Goal: Task Accomplishment & Management: Manage account settings

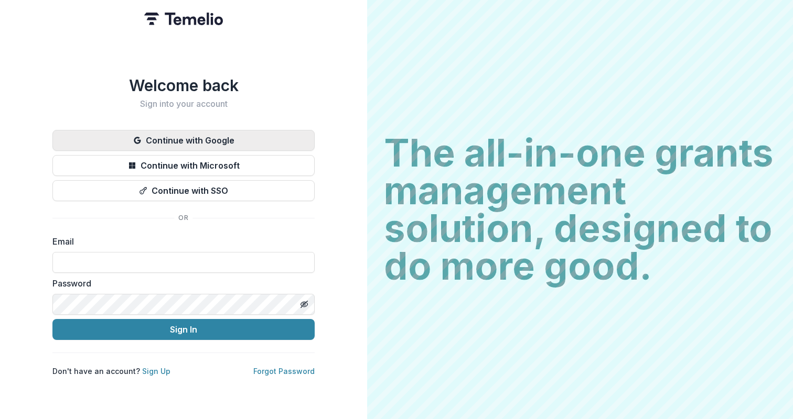
click at [202, 138] on button "Continue with Google" at bounding box center [183, 140] width 262 height 21
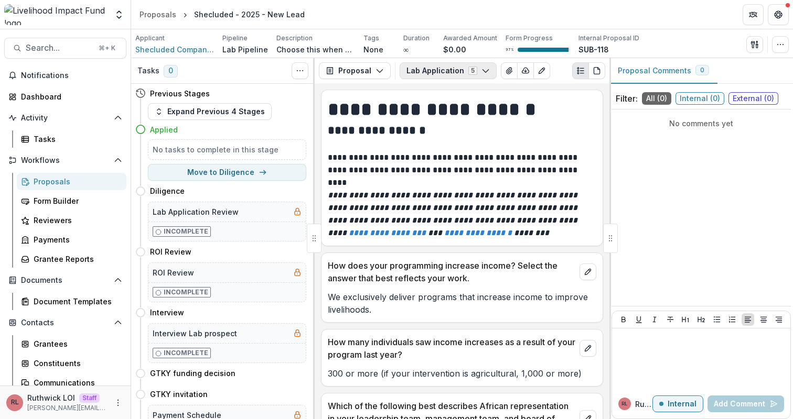
click at [444, 77] on button "Lab Application 5" at bounding box center [447, 70] width 97 height 17
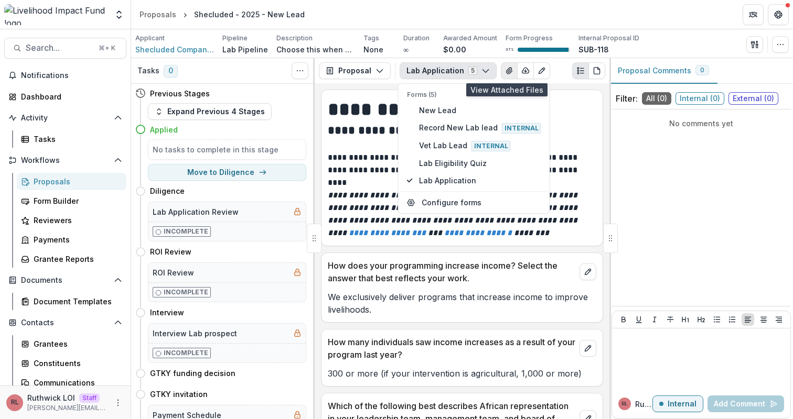
click at [505, 74] on icon "View Attached Files" at bounding box center [509, 71] width 8 height 8
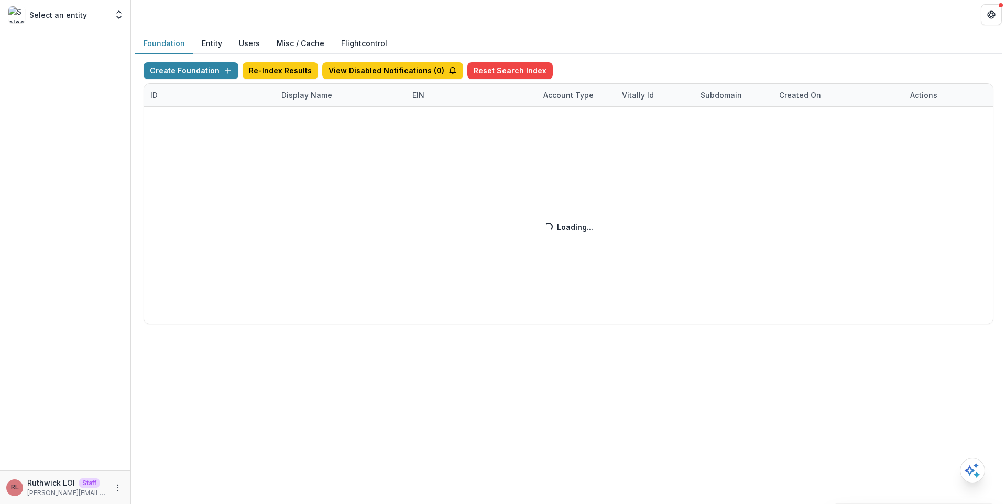
click at [715, 43] on div "Foundation Entity Users Misc / Cache Flightcontrol" at bounding box center [568, 44] width 867 height 20
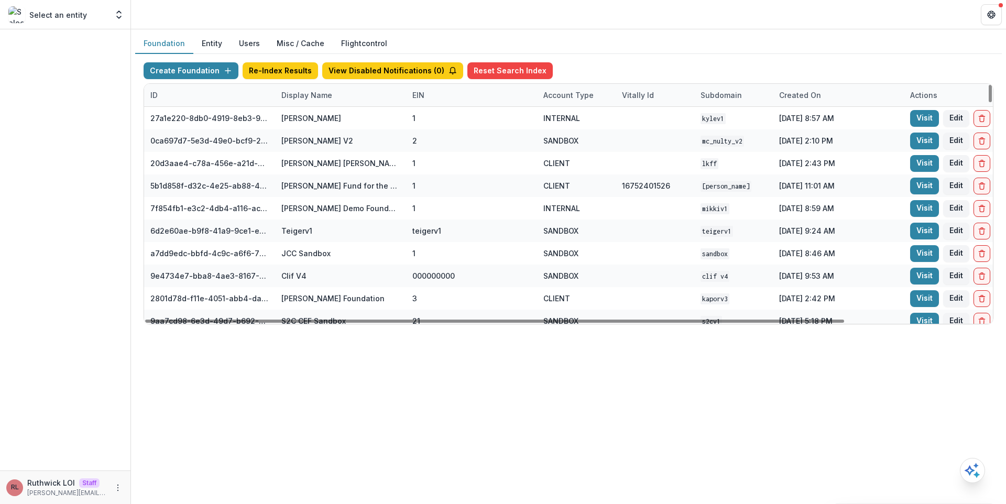
click at [337, 88] on div "Display Name" at bounding box center [340, 95] width 131 height 23
click at [321, 112] on input at bounding box center [340, 119] width 126 height 17
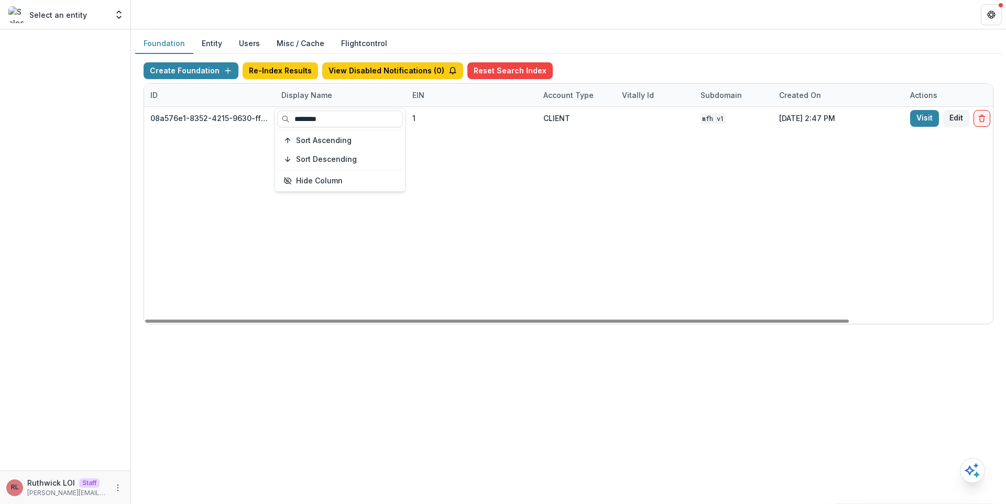
type input "********"
drag, startPoint x: 611, startPoint y: 218, endPoint x: 792, endPoint y: 153, distance: 192.2
click at [615, 216] on div "08a576e1-8352-4215-9630-ff0d35d85970 Missouri Foundation for Health 1 CLIENT MF…" at bounding box center [655, 215] width 1022 height 217
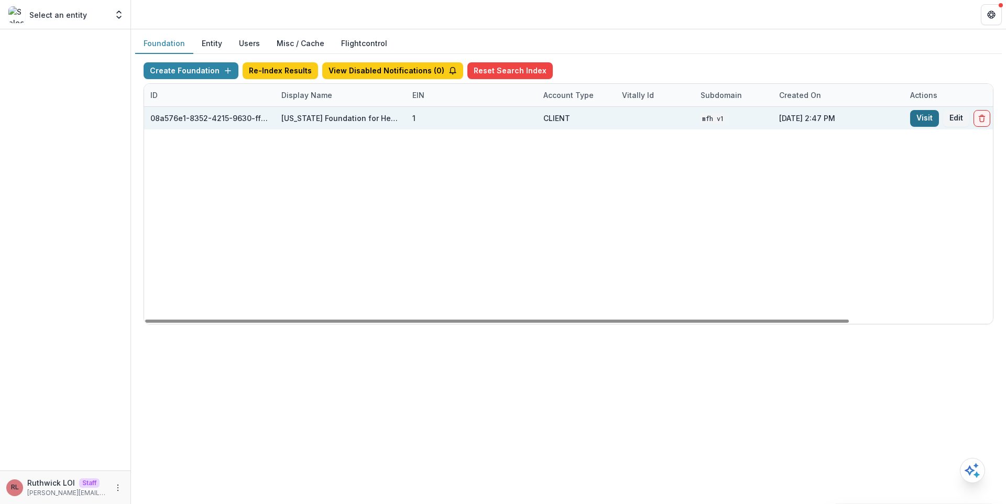
click at [914, 114] on link "Visit" at bounding box center [925, 118] width 29 height 17
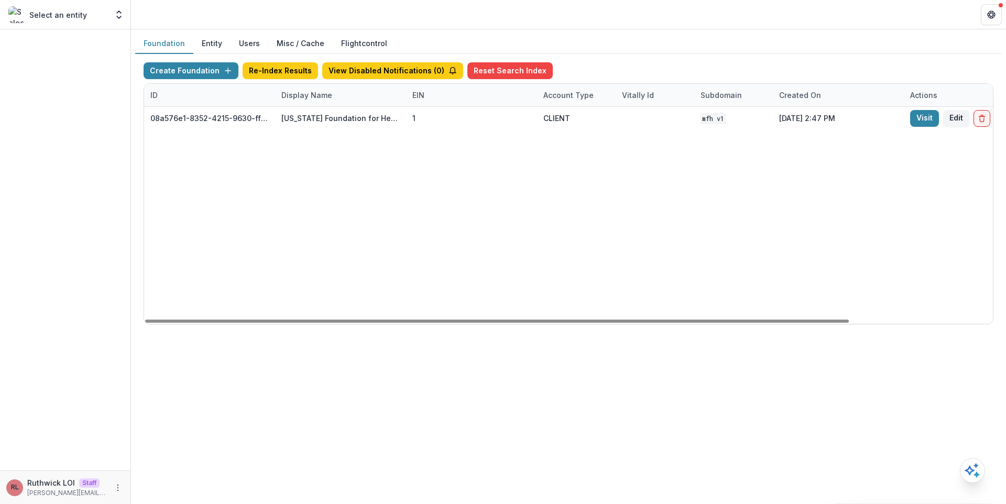
click at [318, 93] on div "Display Name" at bounding box center [306, 95] width 63 height 11
click at [327, 115] on input "********" at bounding box center [340, 119] width 126 height 17
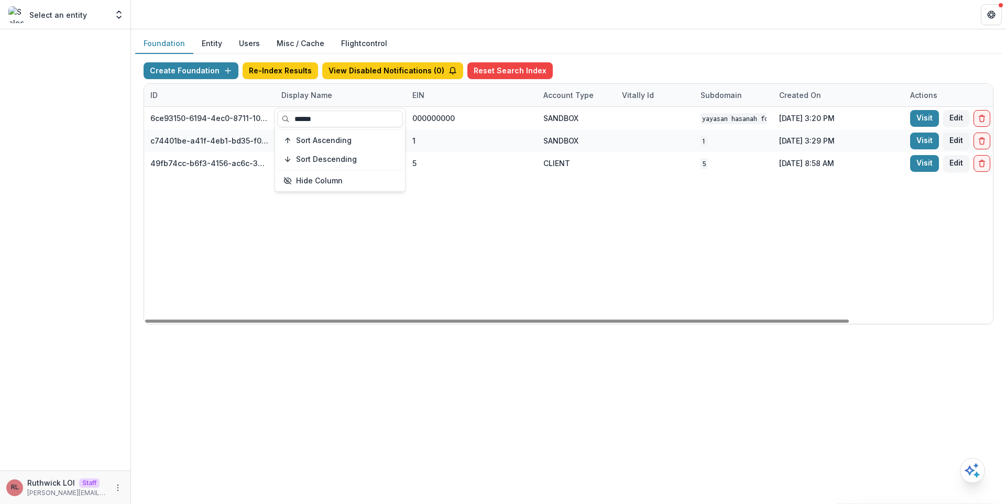
type input "******"
click at [581, 184] on div "6ce93150-6194-4ec0-8711-10eea11397ba Yayasan Hasanah Foundation v1 000000000 SA…" at bounding box center [655, 215] width 1022 height 217
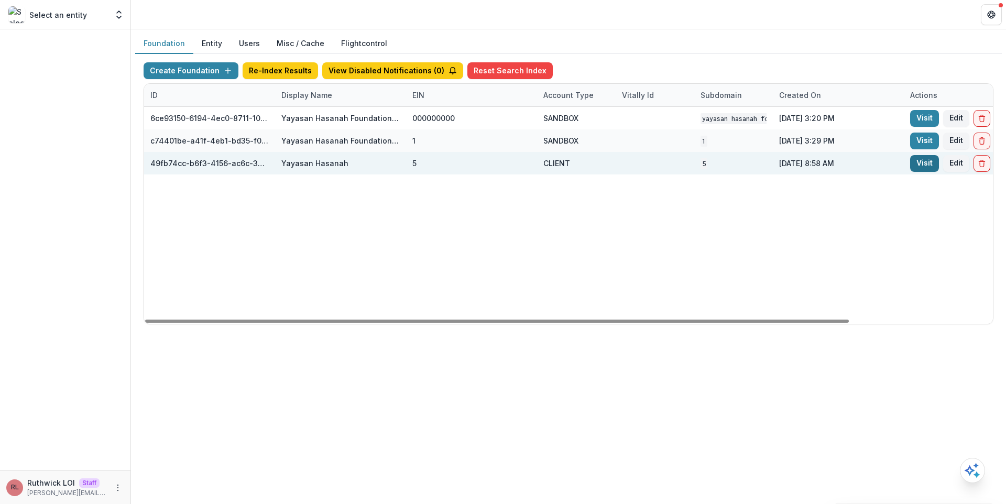
click at [928, 162] on link "Visit" at bounding box center [925, 163] width 29 height 17
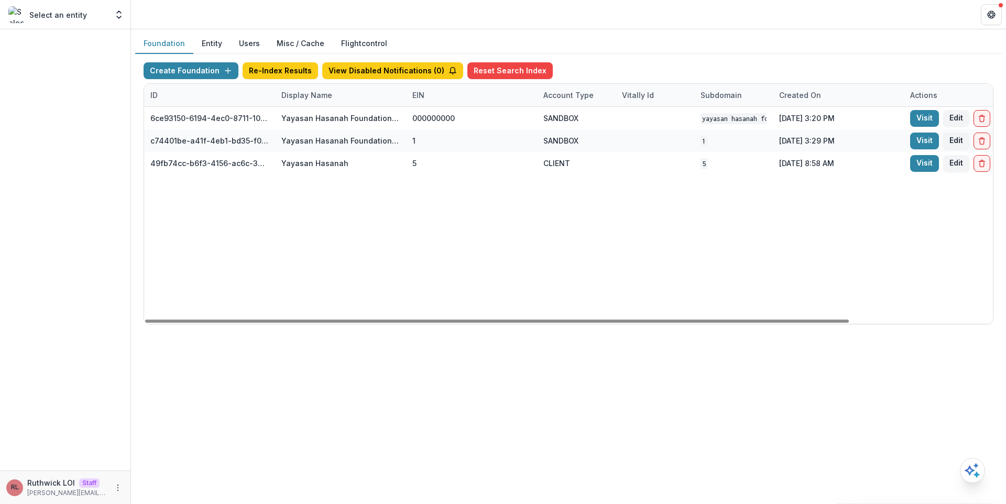
click at [302, 86] on div "Display Name" at bounding box center [340, 95] width 131 height 23
click at [315, 122] on input "******" at bounding box center [340, 119] width 126 height 17
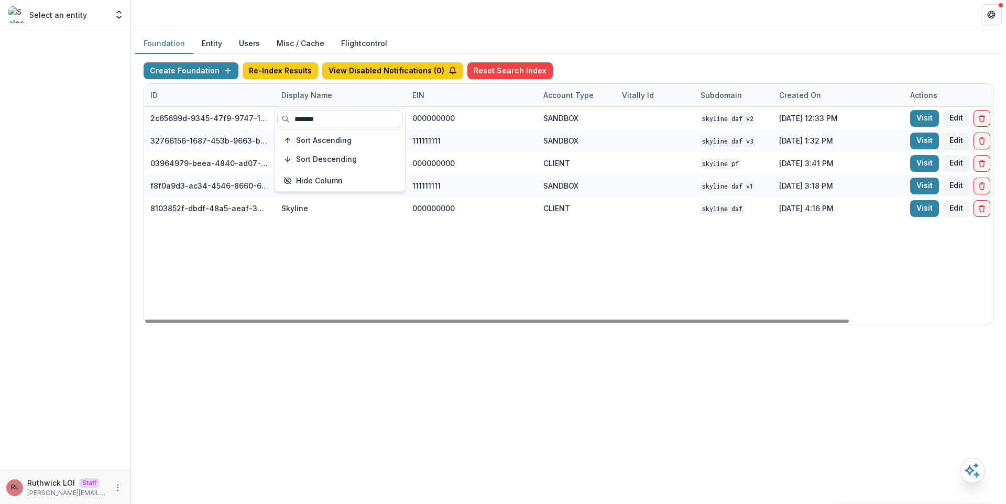
type input "*******"
click at [715, 261] on div "2c65699d-9345-47f9-9747-12d930ad2536 Skyline DAF V2 000000000 SANDBOX Skyline D…" at bounding box center [655, 215] width 1022 height 217
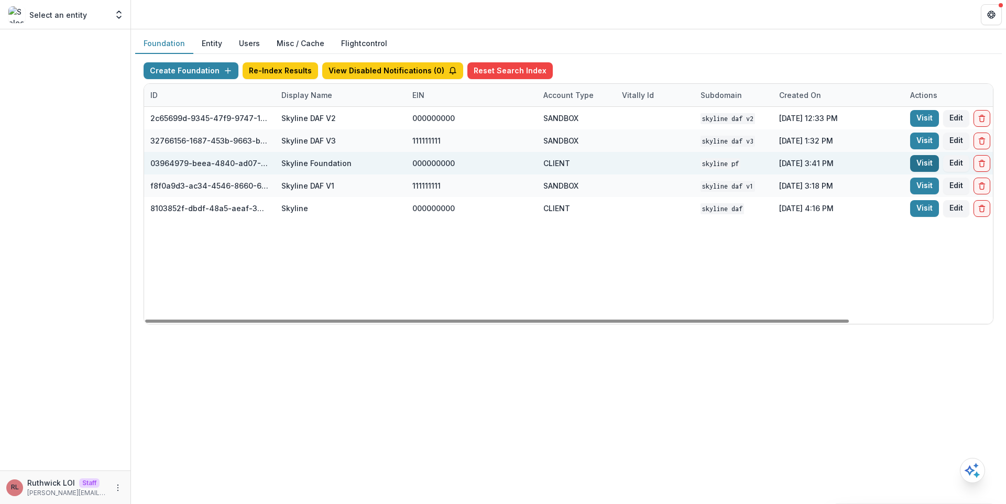
click at [918, 161] on link "Visit" at bounding box center [925, 163] width 29 height 17
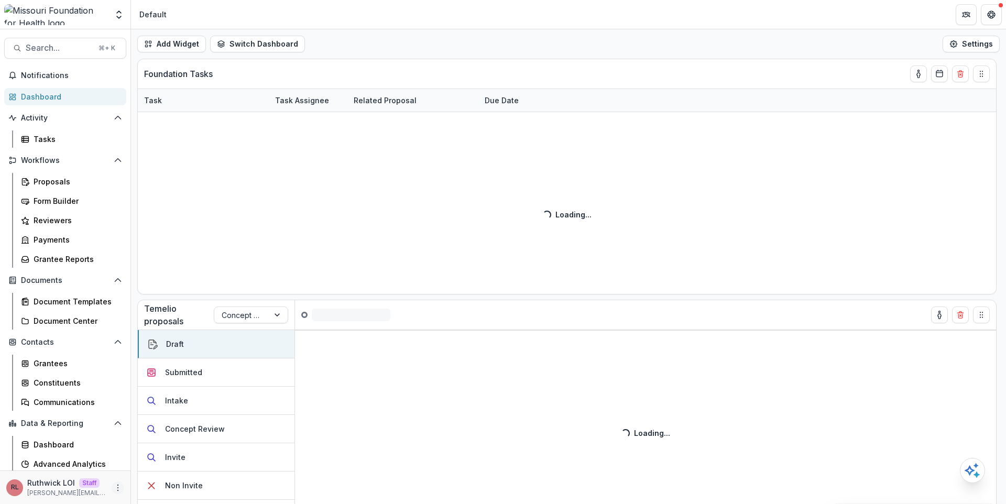
click at [110, 493] on div "RL Ruthwick LOI Staff ruthwick@trytemelio.com" at bounding box center [65, 488] width 118 height 20
click at [115, 486] on icon "More" at bounding box center [118, 488] width 8 height 8
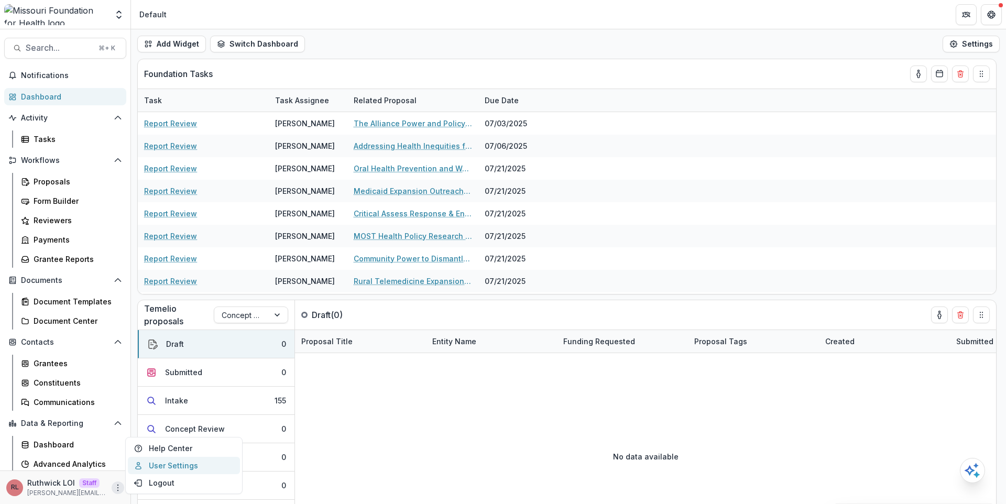
click at [191, 468] on link "User Settings" at bounding box center [184, 465] width 112 height 17
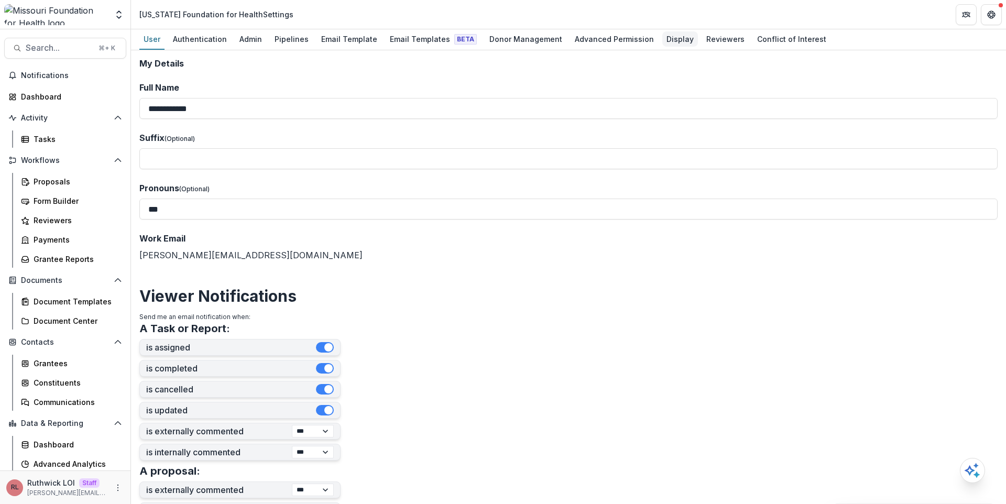
click at [663, 40] on div "Display" at bounding box center [681, 38] width 36 height 15
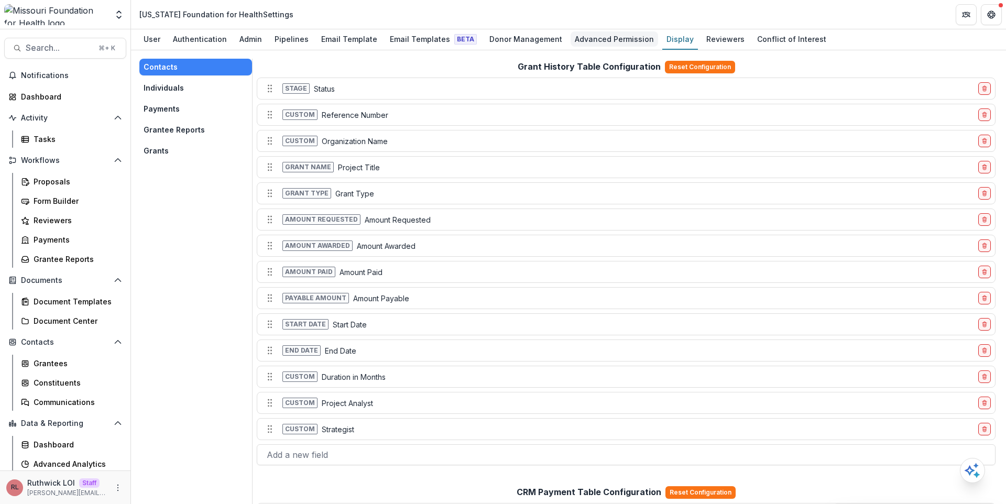
click at [587, 40] on div "Advanced Permission" at bounding box center [615, 38] width 88 height 15
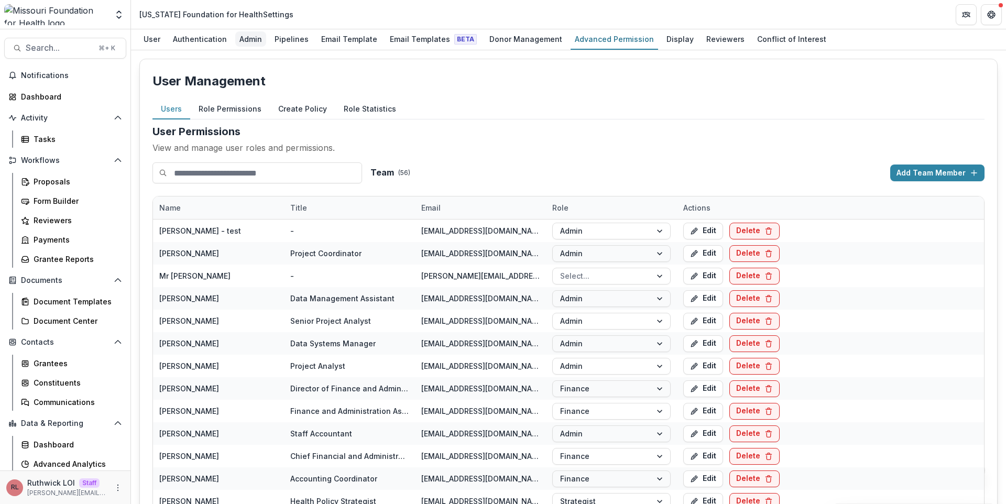
click at [249, 40] on div "Admin" at bounding box center [250, 38] width 31 height 15
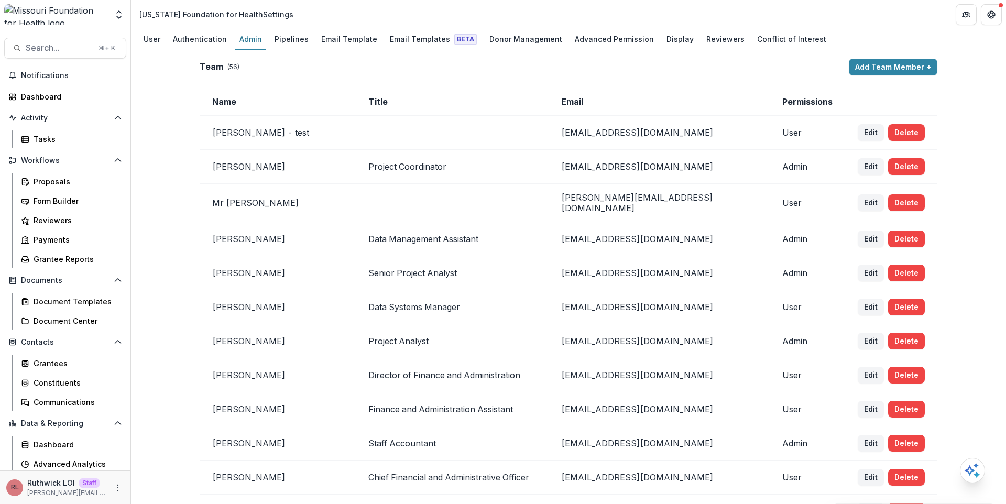
click at [532, 169] on td "Project Coordinator" at bounding box center [452, 167] width 192 height 34
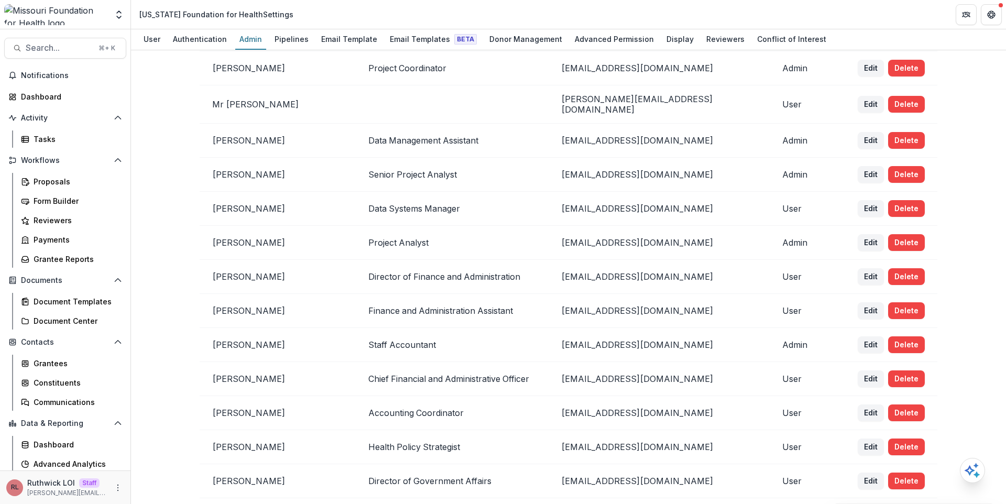
scroll to position [99, 0]
click at [234, 238] on td "Sada Lindsey" at bounding box center [278, 242] width 156 height 34
click at [248, 349] on td "Rebekah Lerch" at bounding box center [278, 345] width 156 height 34
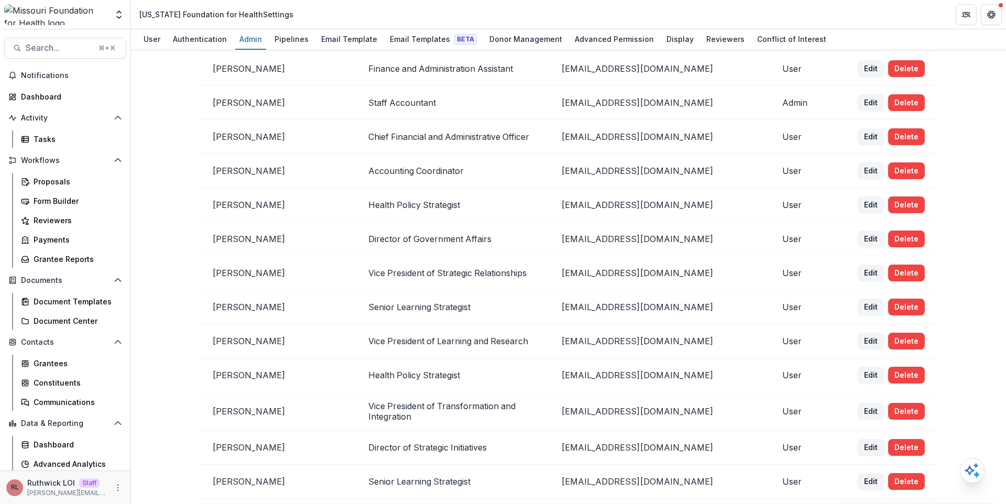
scroll to position [0, 0]
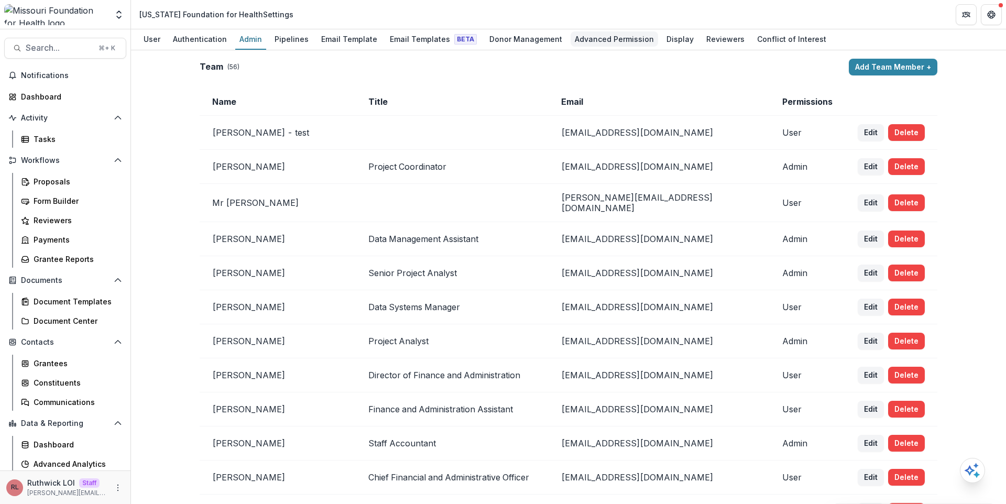
click at [587, 38] on div "Advanced Permission" at bounding box center [615, 38] width 88 height 15
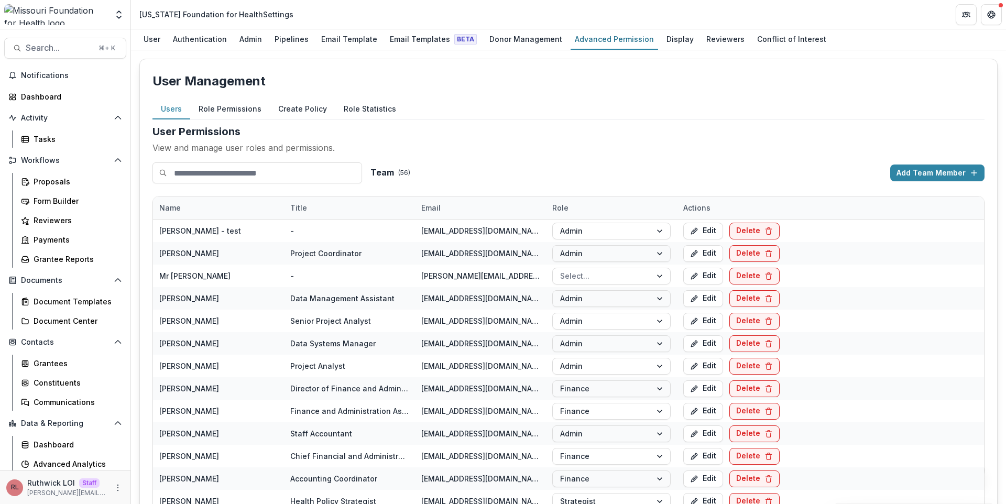
click at [248, 109] on button "Role Permissions" at bounding box center [230, 109] width 80 height 20
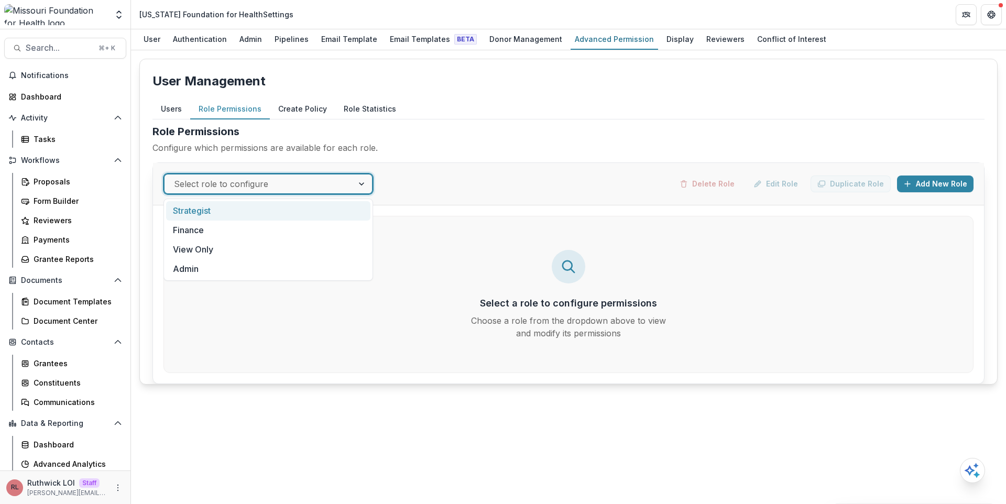
click at [259, 180] on div at bounding box center [259, 184] width 170 height 15
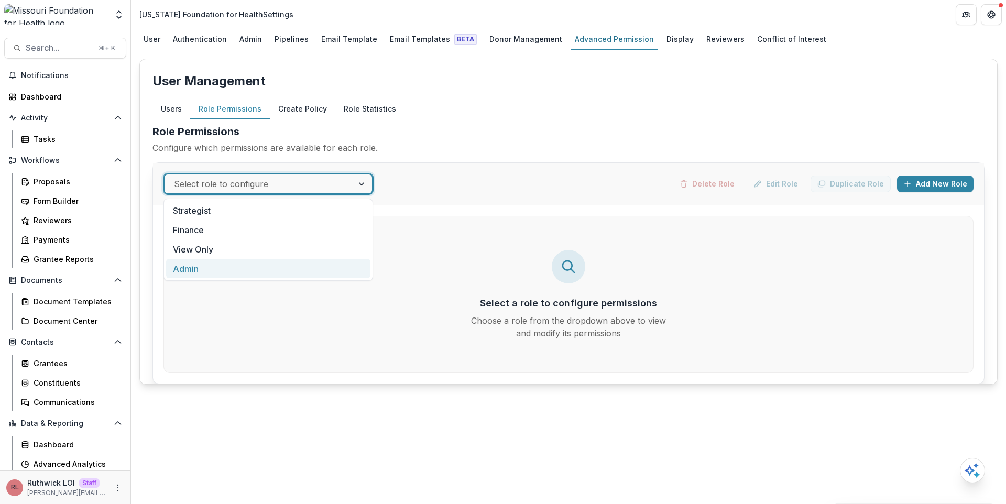
click at [254, 267] on div "Admin" at bounding box center [268, 268] width 204 height 19
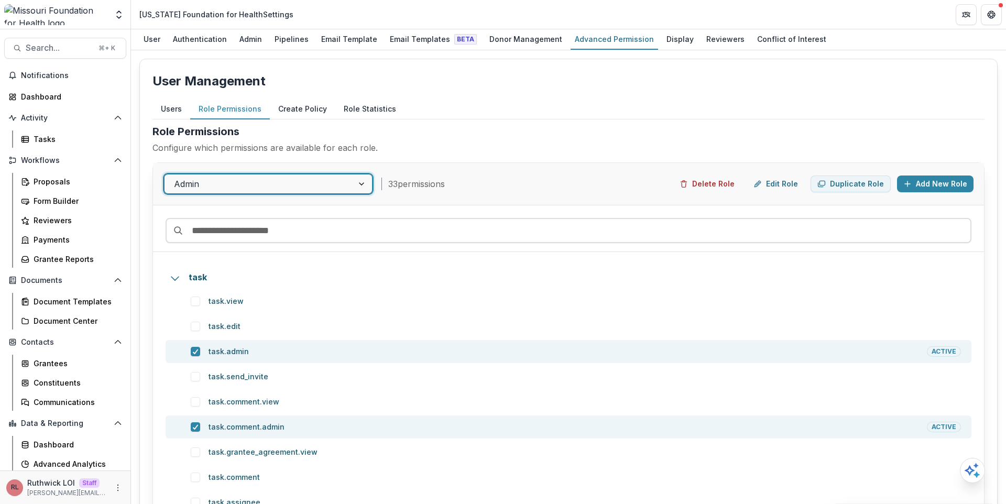
click at [540, 115] on div "Users Role Permissions Create Policy Role Statistics" at bounding box center [569, 109] width 832 height 20
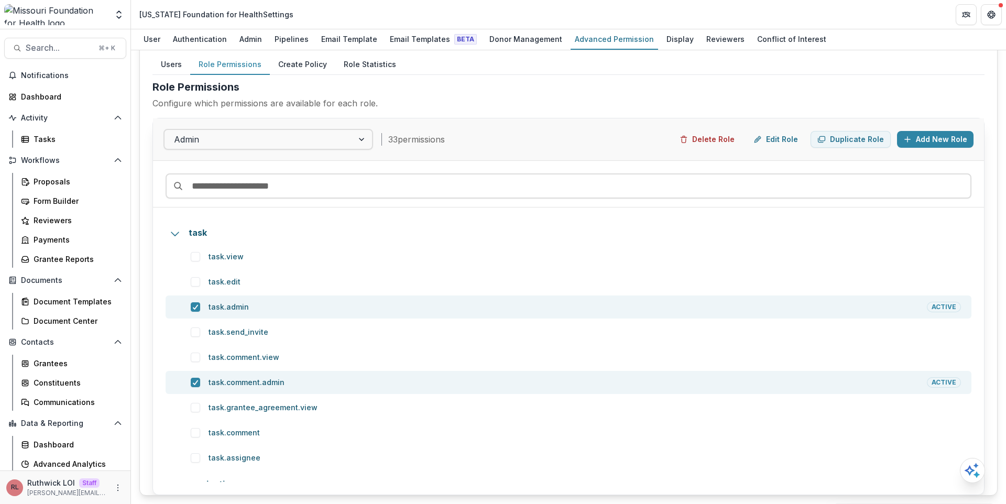
click at [564, 103] on p "Configure which permissions are available for each role." at bounding box center [569, 103] width 832 height 13
click at [539, 93] on h2 "Role Permissions" at bounding box center [569, 87] width 832 height 16
click at [243, 34] on div "Admin" at bounding box center [250, 38] width 31 height 15
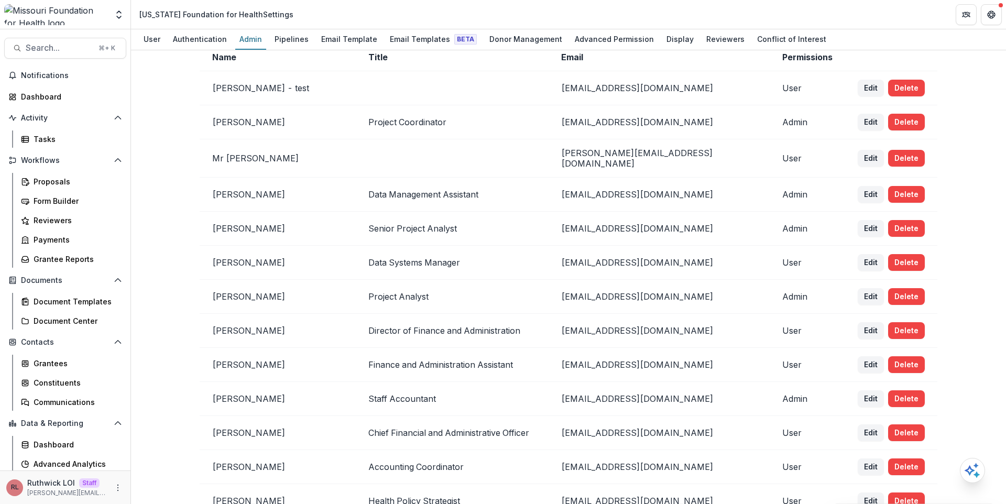
click at [777, 132] on td "Admin" at bounding box center [807, 122] width 75 height 34
click at [600, 37] on div "Advanced Permission" at bounding box center [615, 38] width 88 height 15
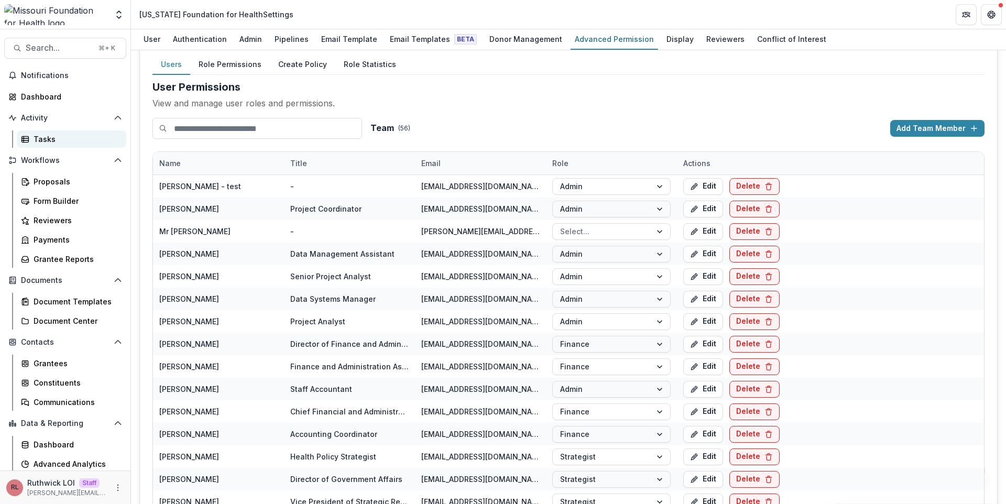
click at [56, 141] on div "Tasks" at bounding box center [76, 139] width 84 height 11
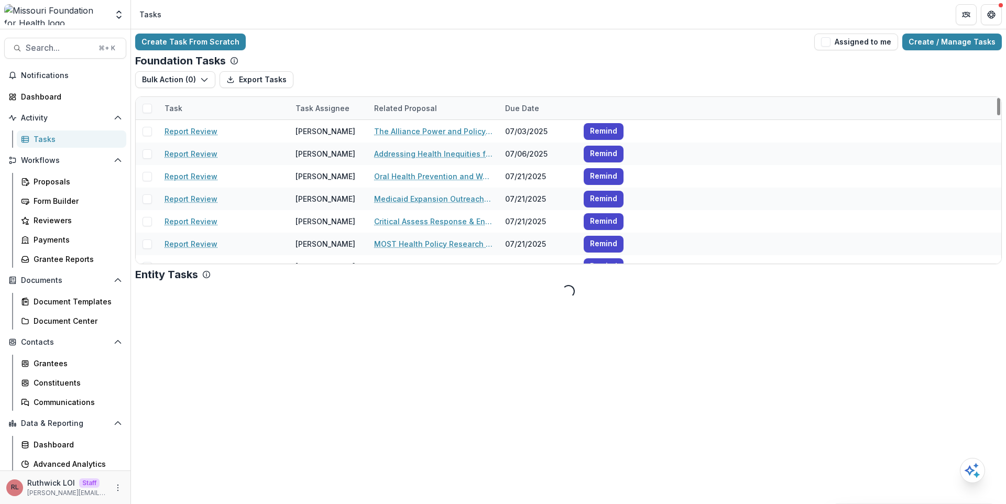
click at [468, 74] on div "Bulk Action ( 0 ) Export Tasks Reporting Schedule Tasks" at bounding box center [568, 83] width 867 height 25
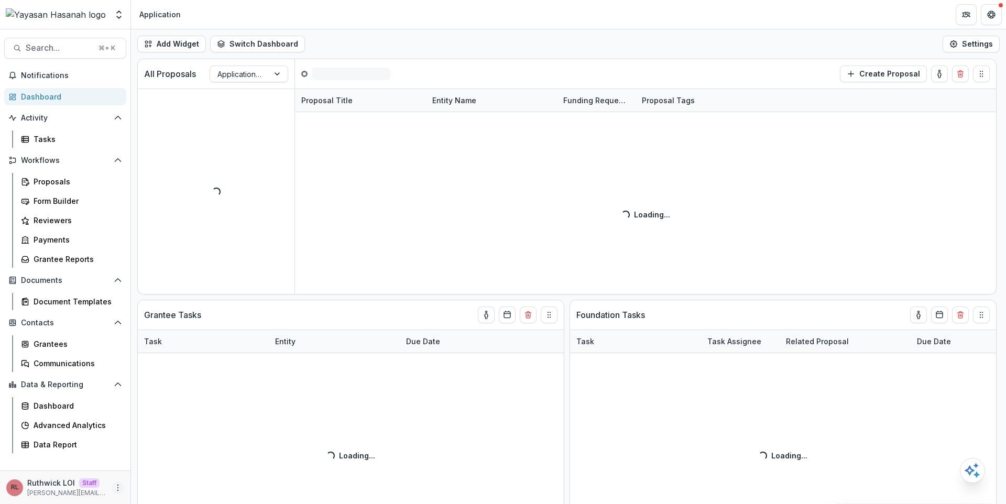
click at [118, 489] on icon "More" at bounding box center [118, 488] width 8 height 8
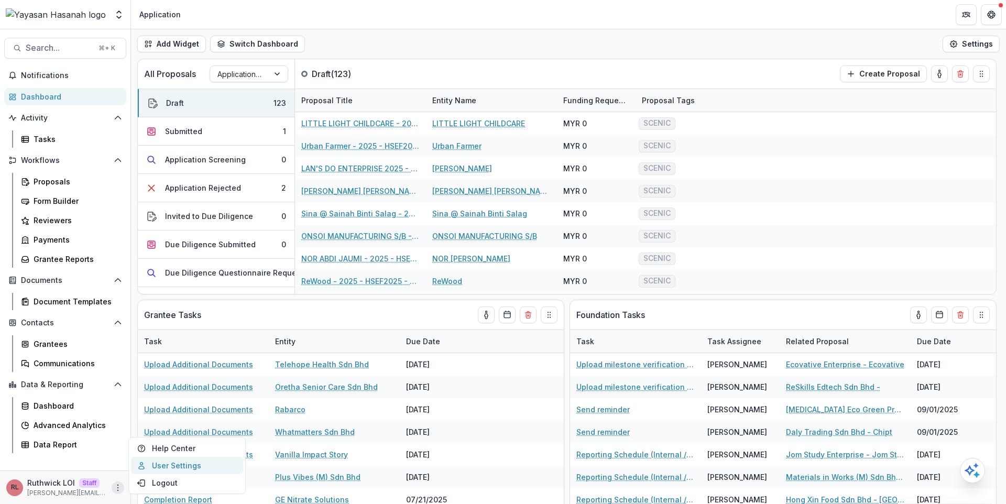
click at [186, 462] on link "User Settings" at bounding box center [187, 465] width 112 height 17
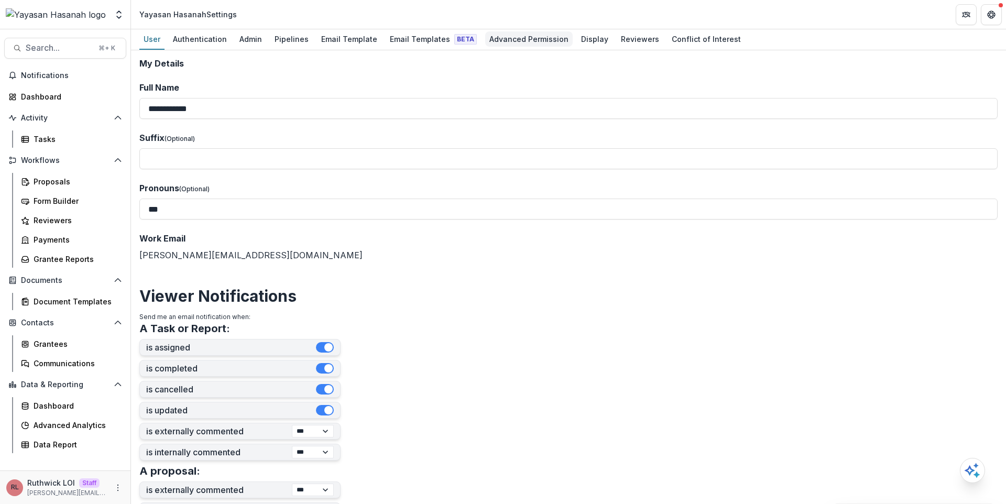
click at [533, 38] on div "Advanced Permission" at bounding box center [529, 38] width 88 height 15
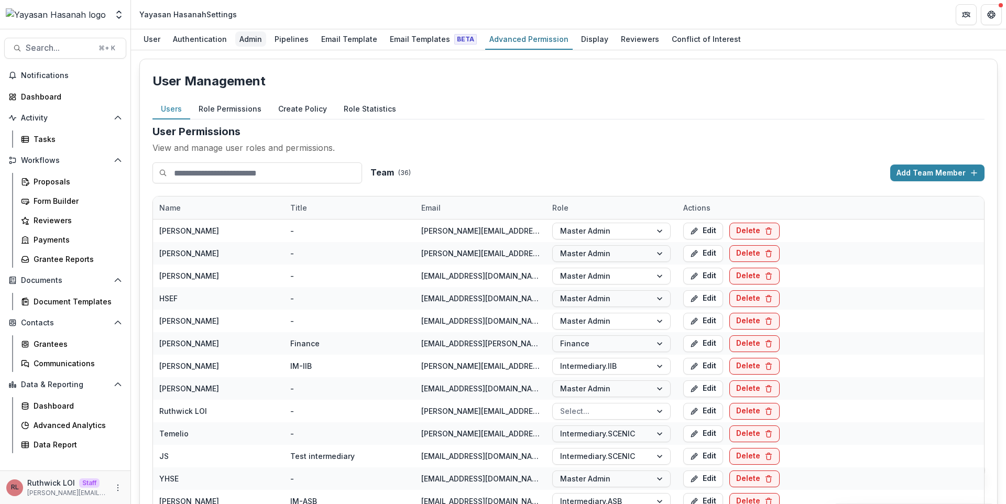
click at [254, 39] on div "Admin" at bounding box center [250, 38] width 31 height 15
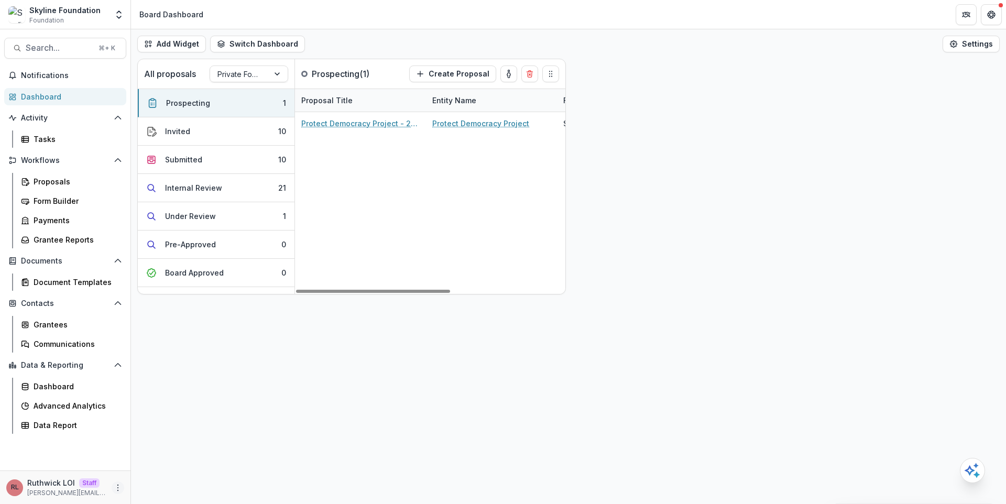
click at [112, 488] on button "More" at bounding box center [118, 488] width 13 height 13
click at [182, 465] on link "User Settings" at bounding box center [187, 465] width 112 height 17
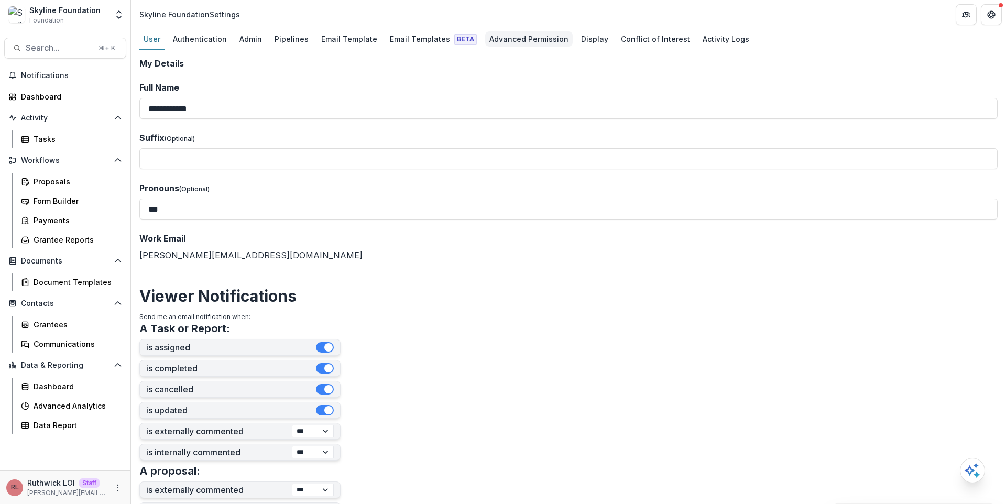
click at [521, 42] on div "Advanced Permission" at bounding box center [529, 38] width 88 height 15
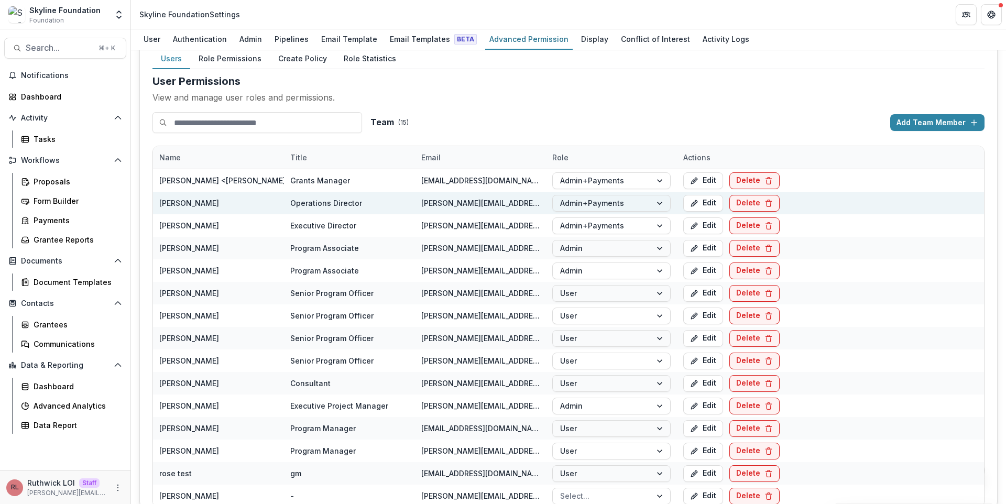
scroll to position [63, 0]
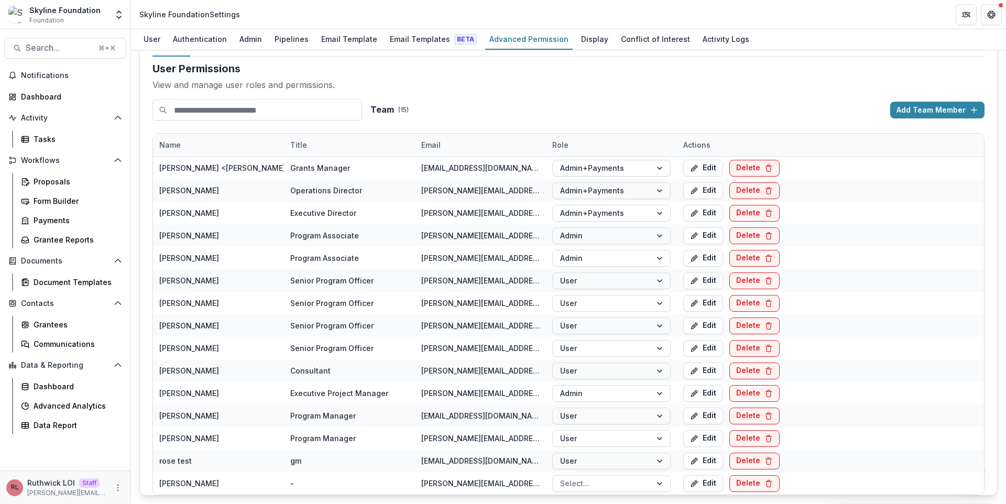
click at [529, 93] on div "User Permissions View and manage user roles and permissions. Team ( 15 ) Add Te…" at bounding box center [569, 278] width 832 height 435
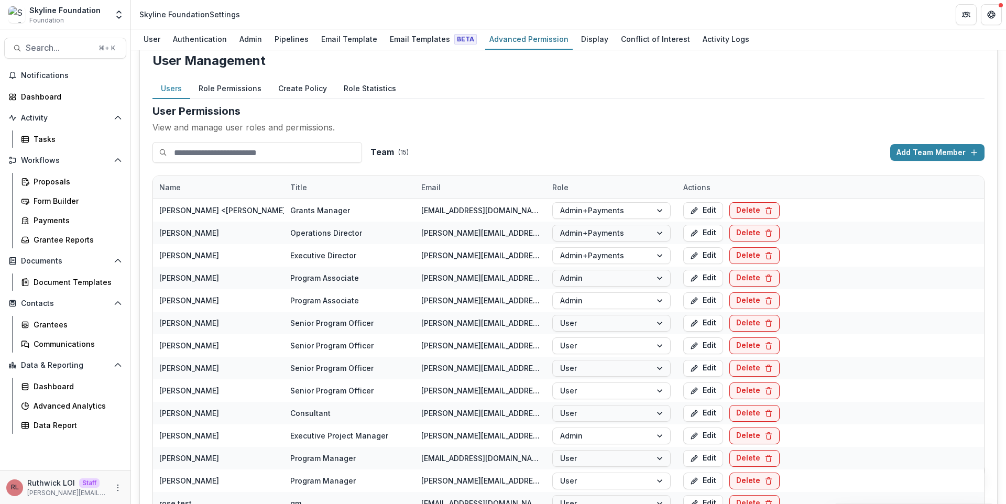
scroll to position [0, 0]
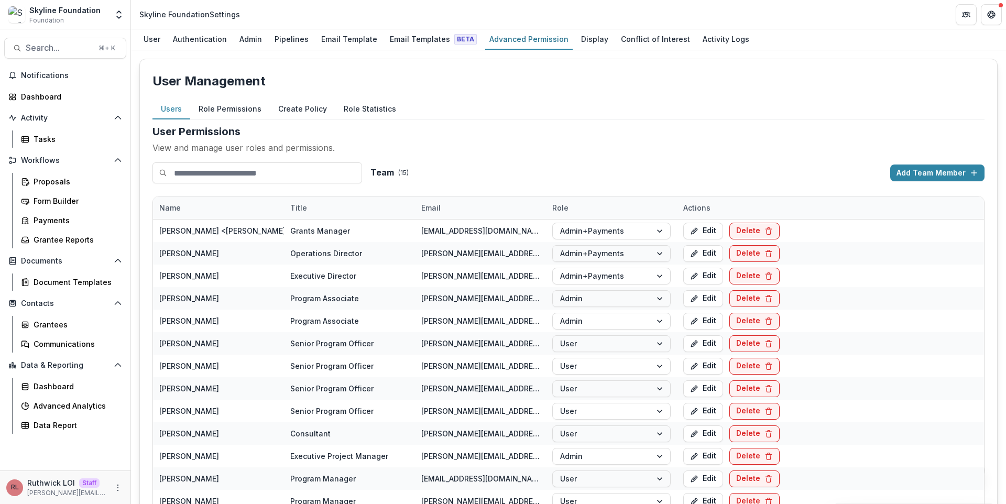
click at [236, 114] on button "Role Permissions" at bounding box center [230, 109] width 80 height 20
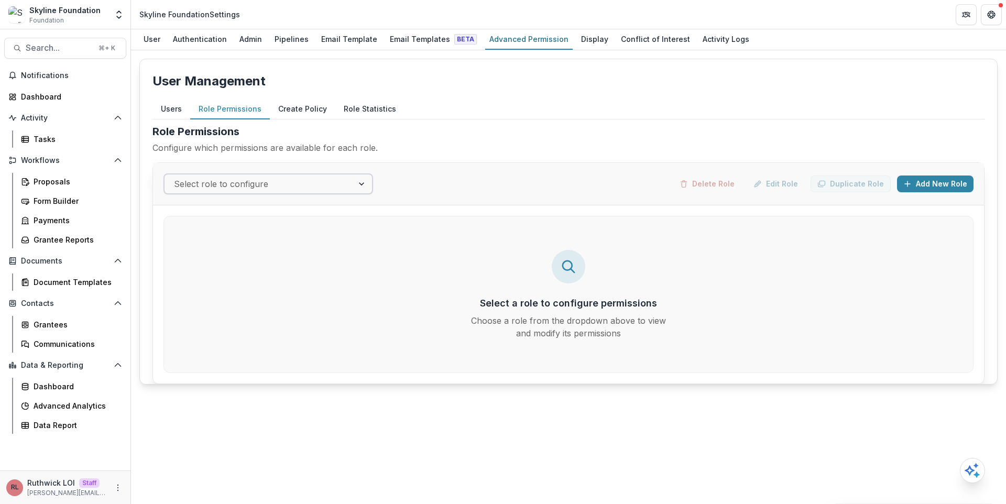
click at [264, 183] on div at bounding box center [259, 184] width 170 height 15
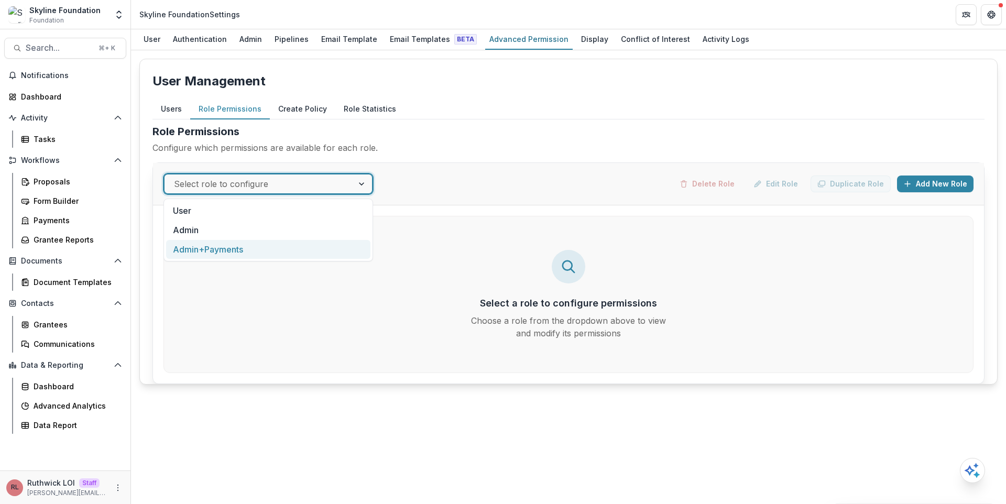
click at [269, 244] on div "Admin+Payments" at bounding box center [268, 249] width 204 height 19
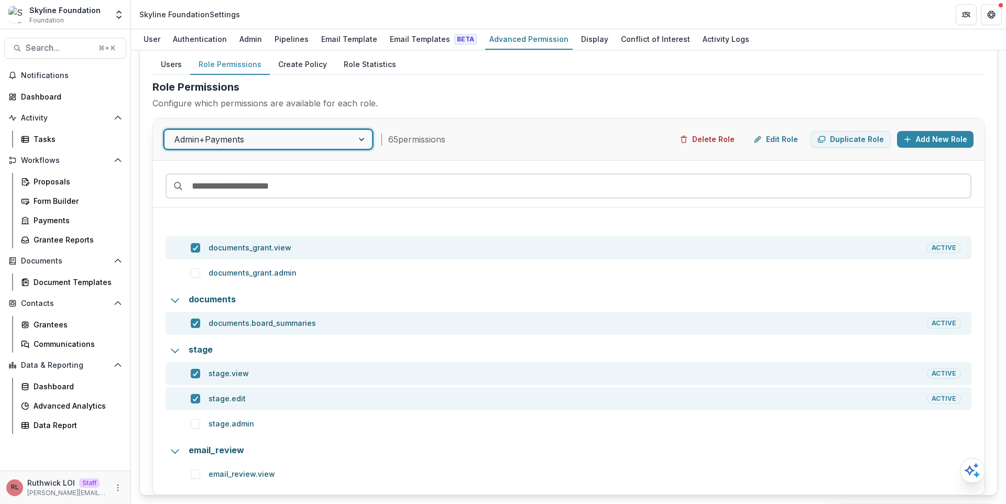
scroll to position [2732, 0]
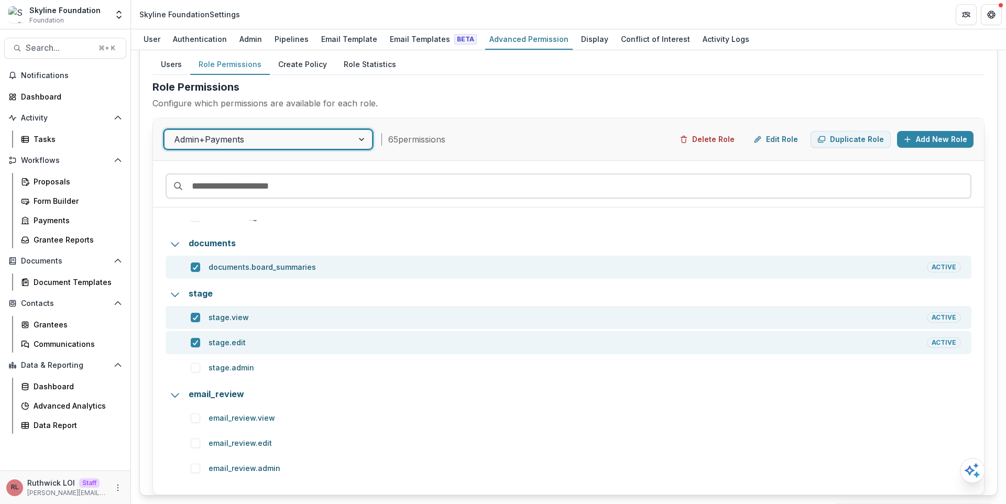
click at [254, 142] on div at bounding box center [259, 139] width 170 height 15
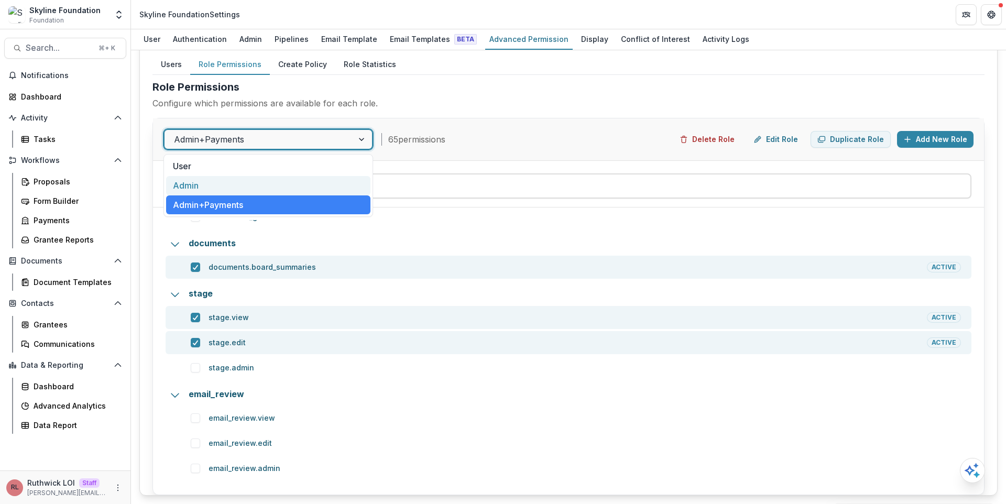
click at [259, 187] on div "Admin" at bounding box center [268, 185] width 204 height 19
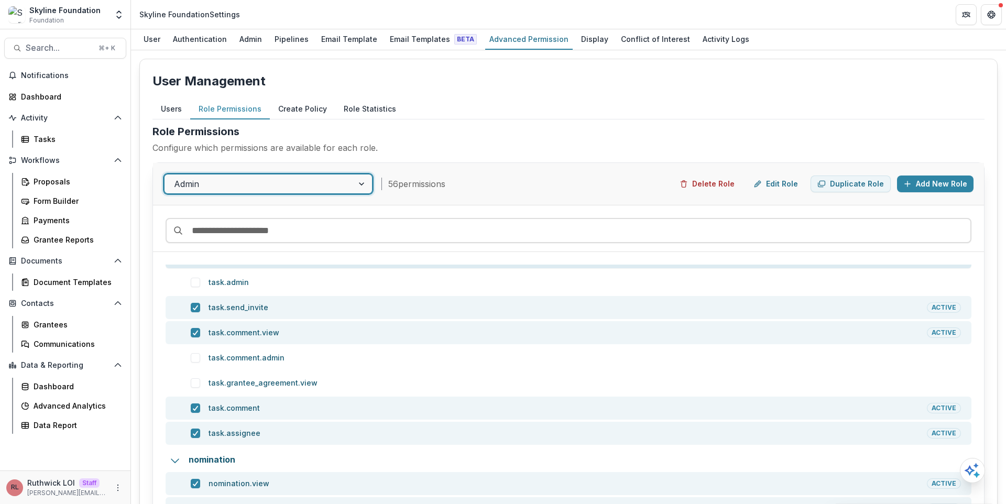
scroll to position [0, 0]
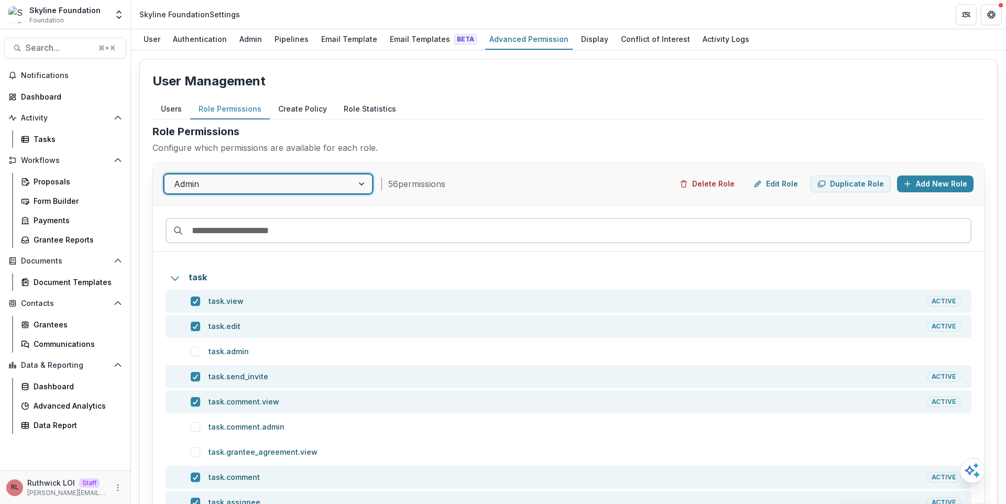
click at [428, 110] on div "Users Role Permissions Create Policy Role Statistics" at bounding box center [569, 109] width 832 height 20
click at [245, 37] on div "Admin" at bounding box center [250, 38] width 31 height 15
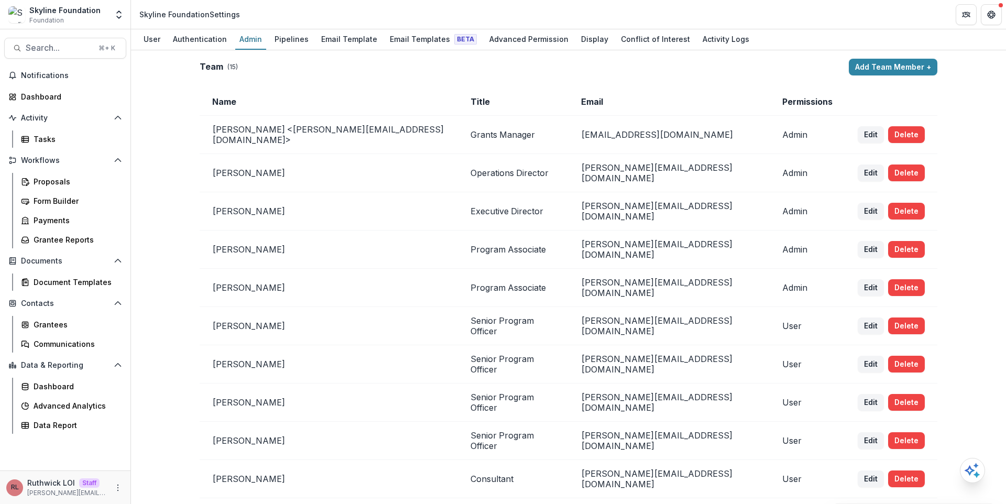
click at [569, 214] on td "Executive Director" at bounding box center [513, 211] width 111 height 38
click at [719, 275] on td "[PERSON_NAME][EMAIL_ADDRESS][DOMAIN_NAME]" at bounding box center [669, 288] width 201 height 38
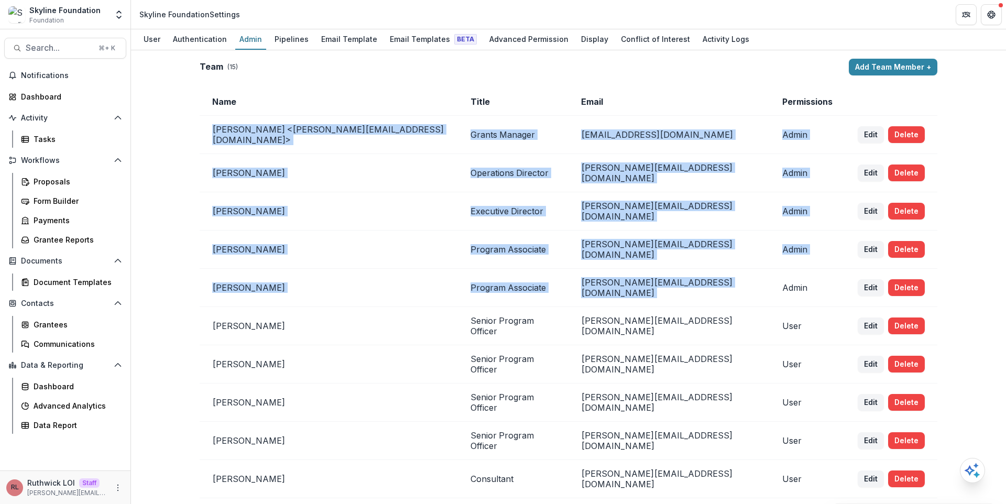
drag, startPoint x: 719, startPoint y: 275, endPoint x: 235, endPoint y: 134, distance: 503.3
click at [235, 134] on tbody "[PERSON_NAME] <[PERSON_NAME][EMAIL_ADDRESS][DOMAIN_NAME]> Grants Manager [EMAIL…" at bounding box center [569, 399] width 738 height 566
click at [235, 134] on td "[PERSON_NAME] <[PERSON_NAME][EMAIL_ADDRESS][DOMAIN_NAME]>" at bounding box center [329, 135] width 258 height 38
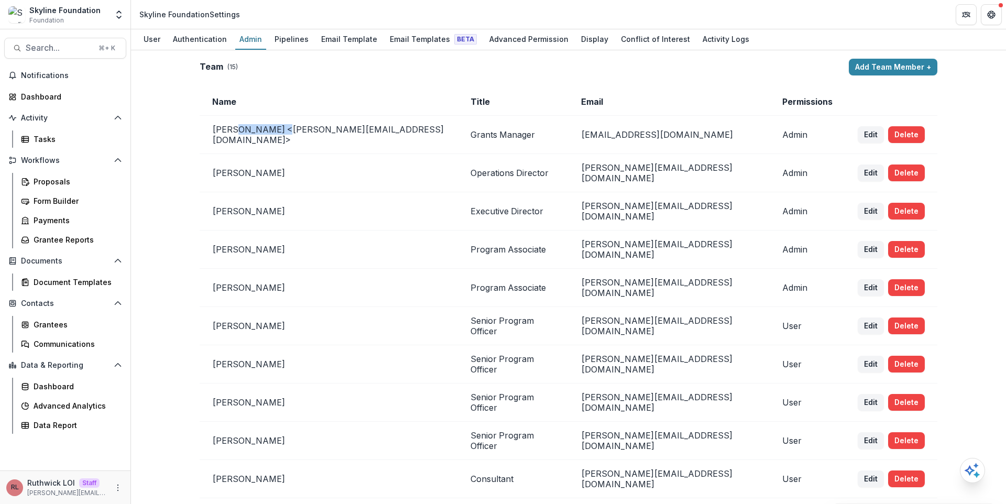
click at [235, 134] on td "[PERSON_NAME] <[PERSON_NAME][EMAIL_ADDRESS][DOMAIN_NAME]>" at bounding box center [329, 135] width 258 height 38
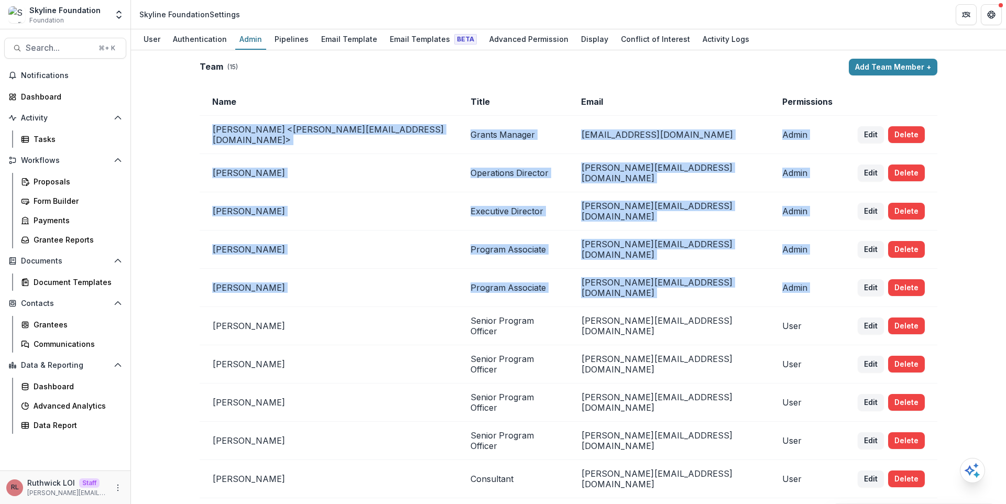
drag, startPoint x: 235, startPoint y: 134, endPoint x: 774, endPoint y: 268, distance: 555.2
click at [774, 268] on tbody "[PERSON_NAME] <[PERSON_NAME][EMAIL_ADDRESS][DOMAIN_NAME]> Grants Manager [EMAIL…" at bounding box center [569, 399] width 738 height 566
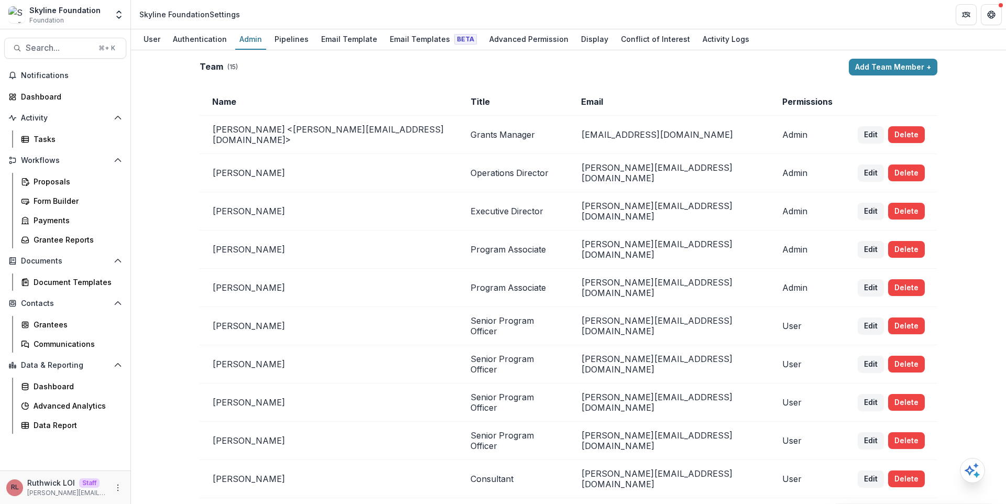
click at [569, 269] on td "Program Associate" at bounding box center [513, 288] width 111 height 38
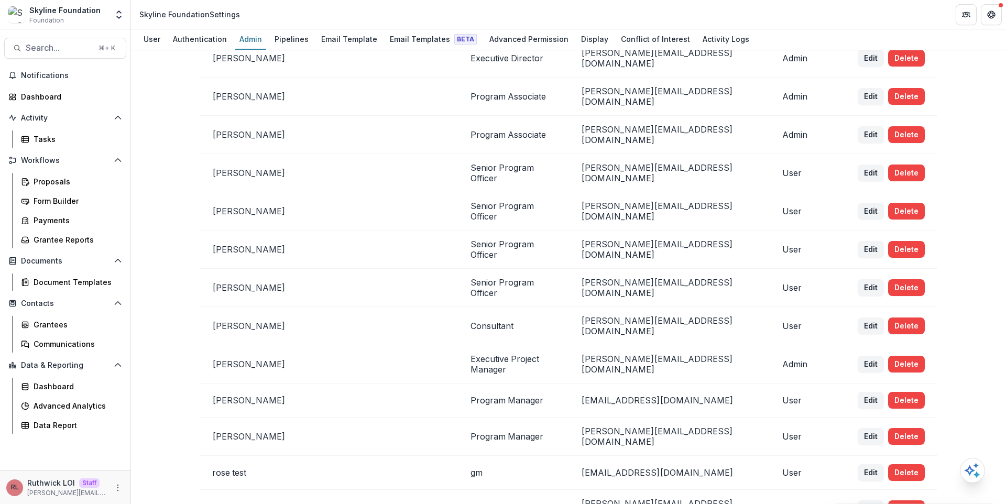
scroll to position [178, 0]
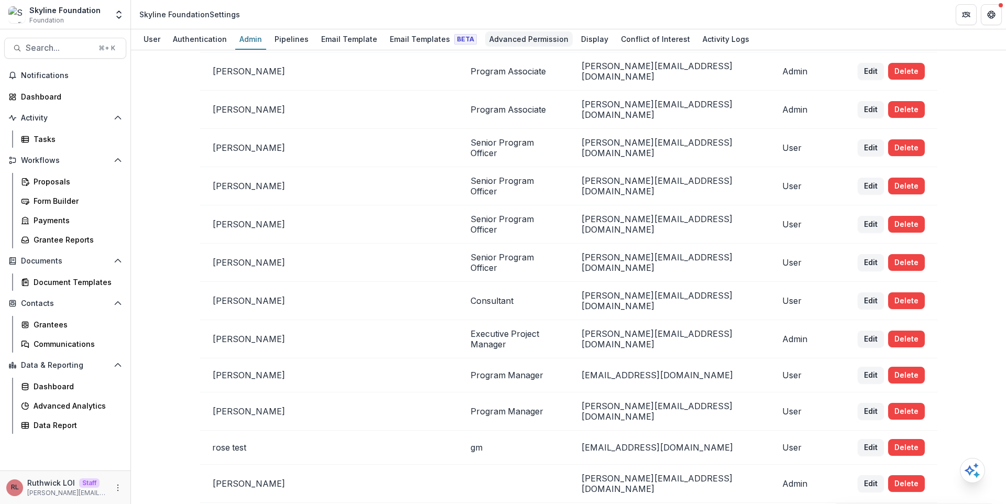
click at [526, 37] on div "Advanced Permission" at bounding box center [529, 38] width 88 height 15
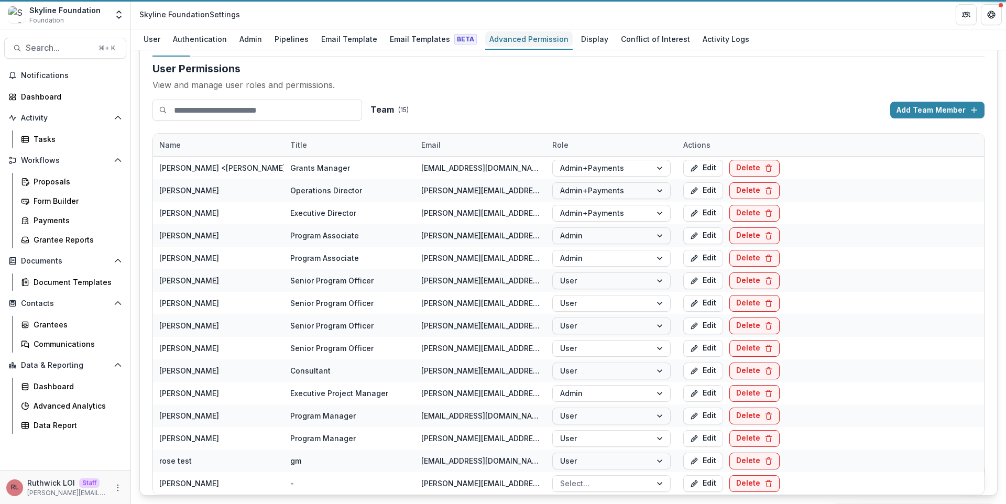
scroll to position [63, 0]
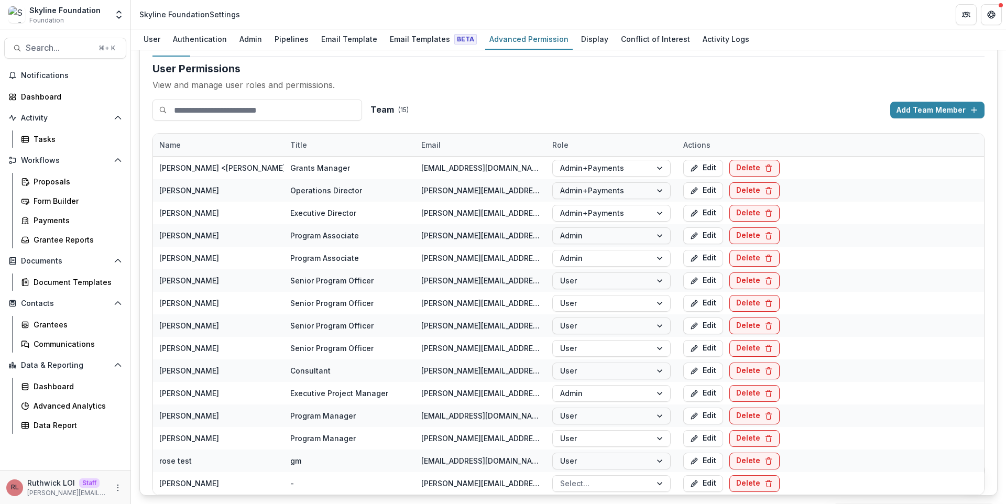
click at [500, 121] on div "User Permissions View and manage user roles and permissions. Team ( 15 ) Add Te…" at bounding box center [569, 278] width 832 height 435
click at [589, 98] on div "User Permissions View and manage user roles and permissions. Team ( 15 ) Add Te…" at bounding box center [569, 278] width 832 height 435
click at [662, 85] on p "View and manage user roles and permissions." at bounding box center [569, 85] width 832 height 13
